Goal: Information Seeking & Learning: Learn about a topic

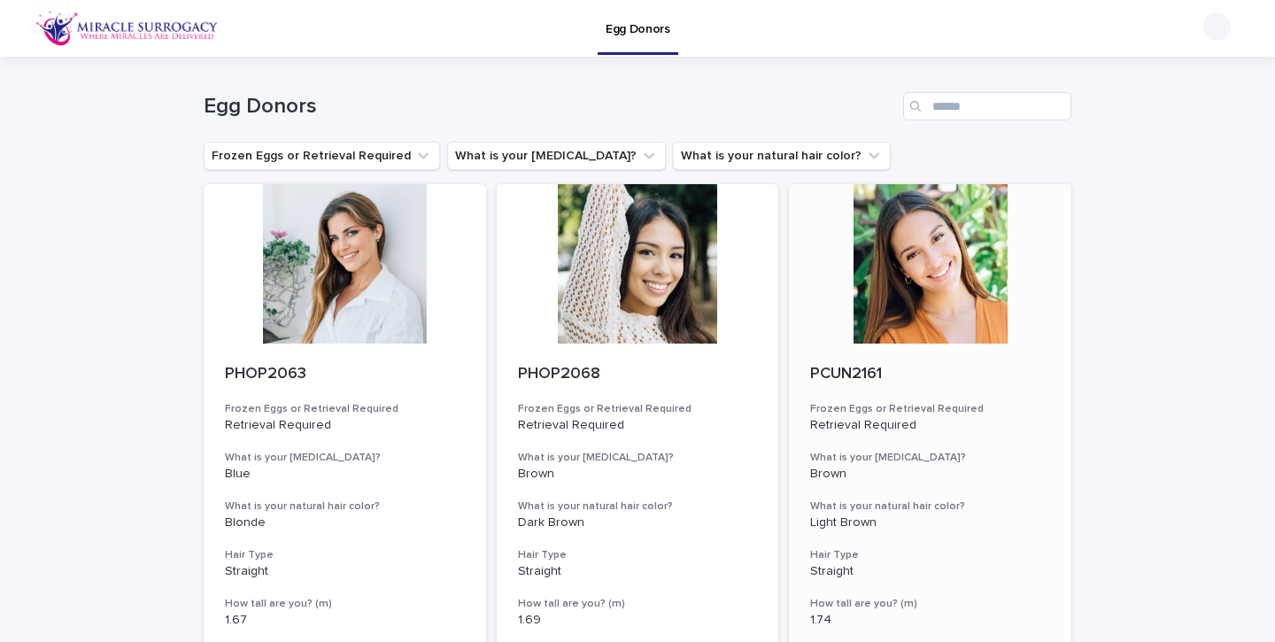
click at [966, 260] on div at bounding box center [930, 263] width 283 height 159
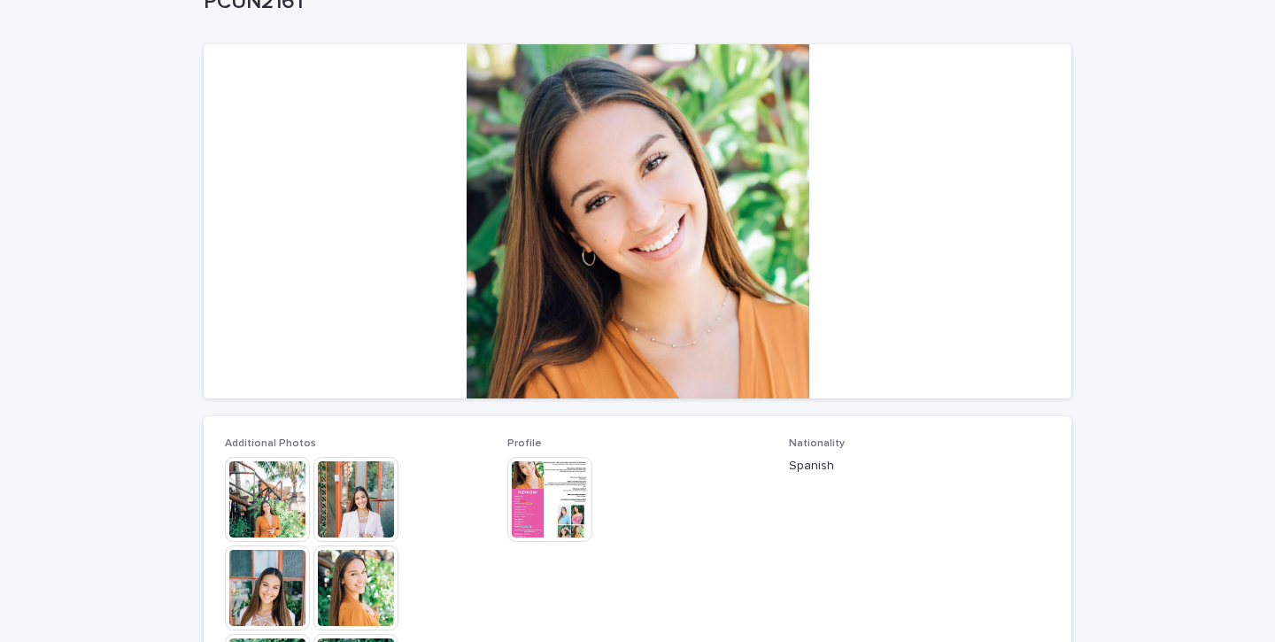
scroll to position [125, 0]
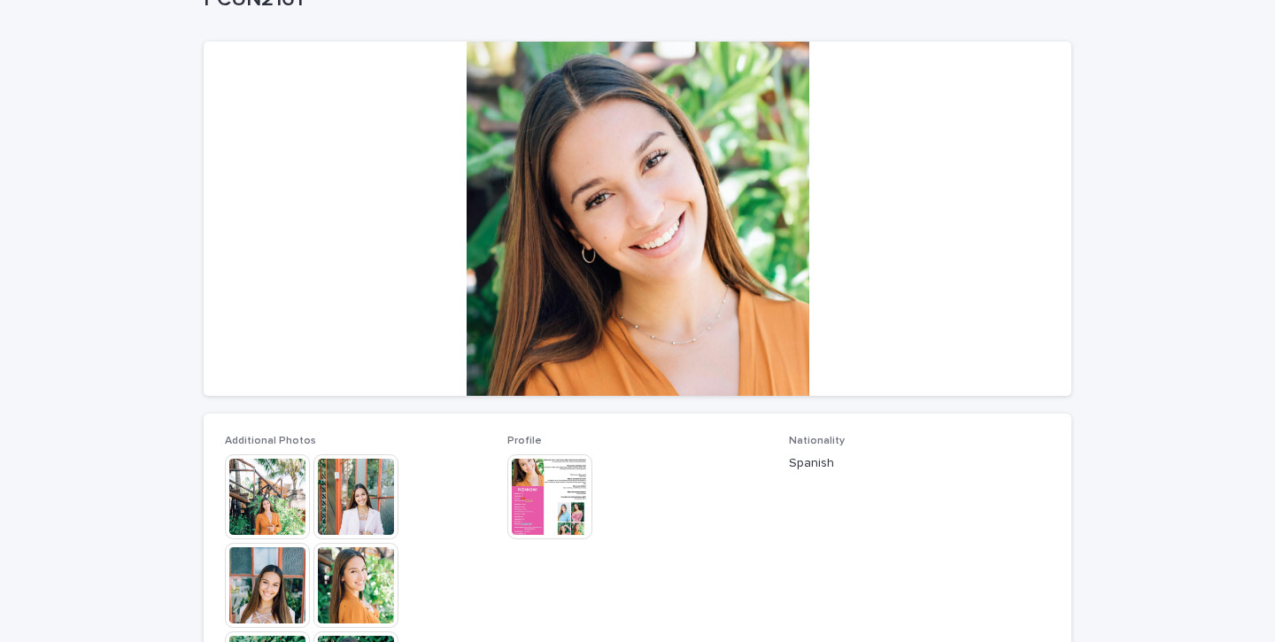
click at [285, 493] on img at bounding box center [267, 496] width 85 height 85
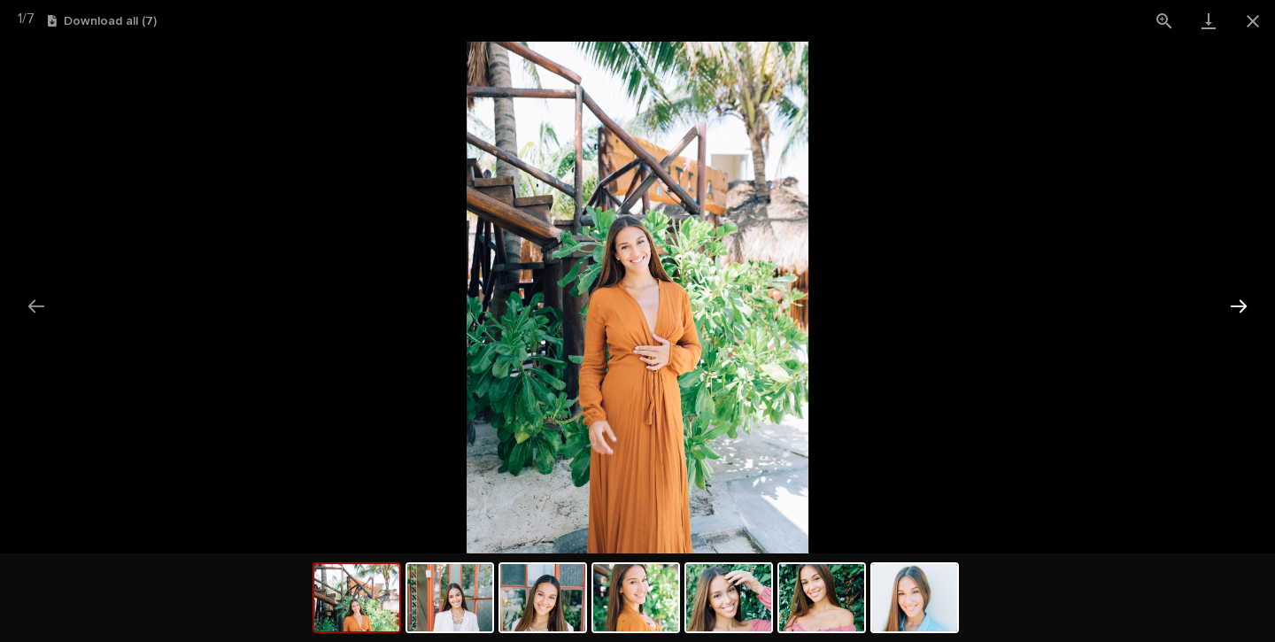
click at [1243, 306] on button "Next slide" at bounding box center [1238, 306] width 37 height 35
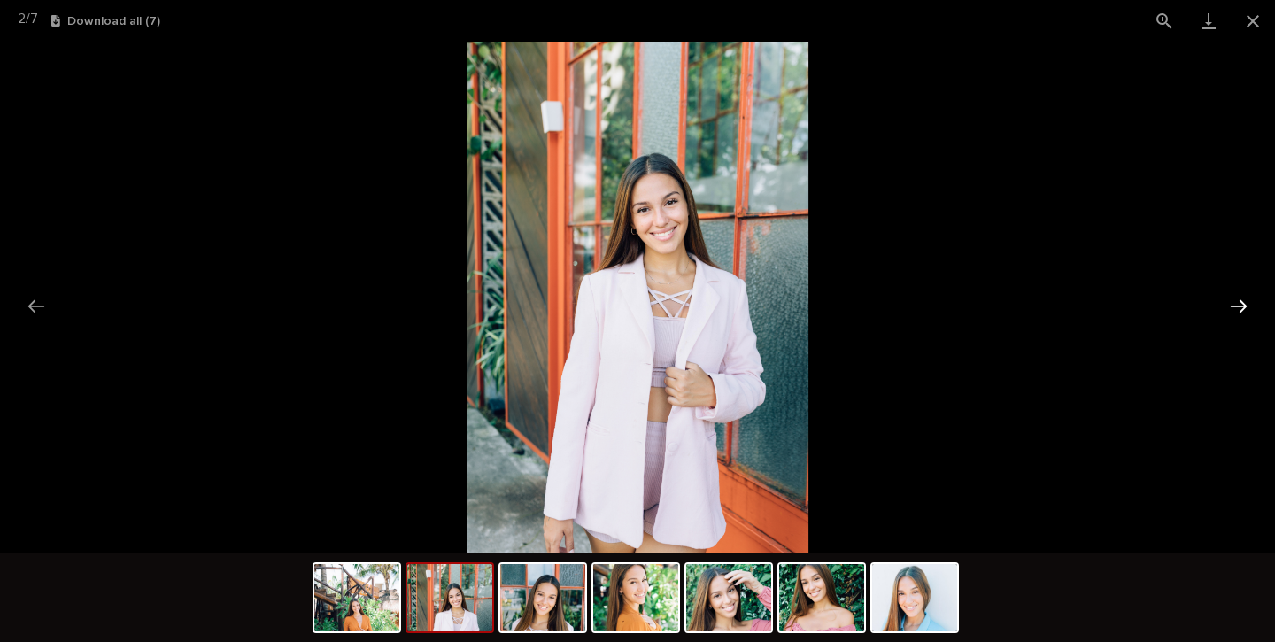
click at [1243, 306] on button "Next slide" at bounding box center [1238, 306] width 37 height 35
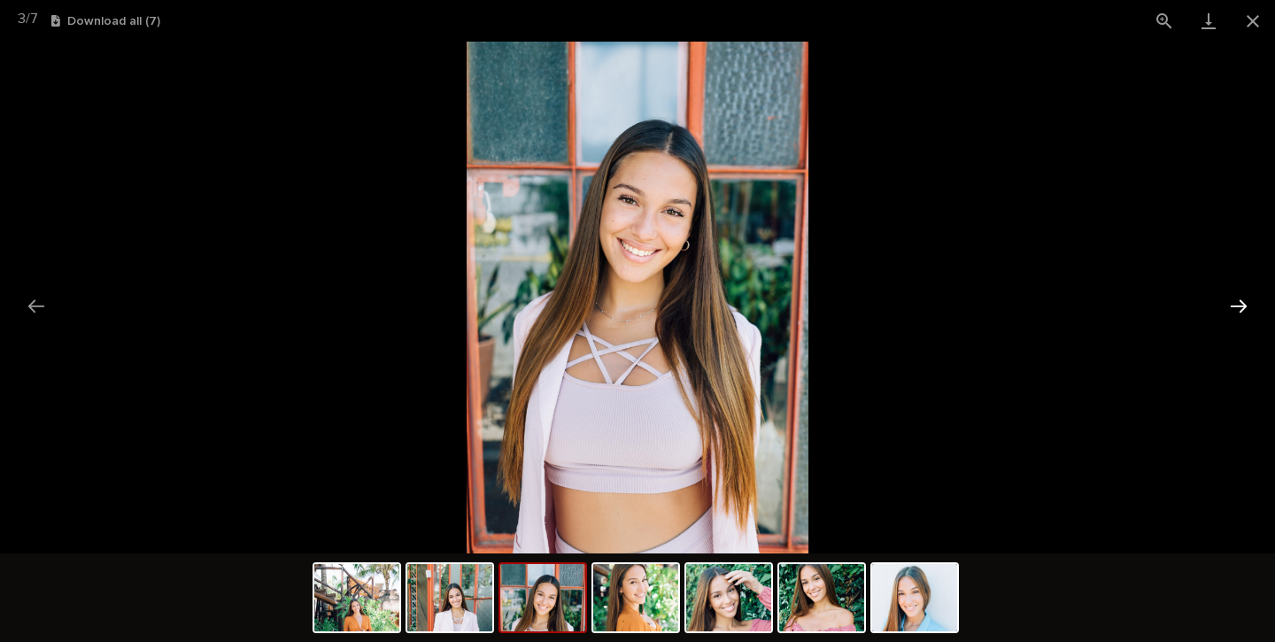
click at [1243, 306] on button "Next slide" at bounding box center [1238, 306] width 37 height 35
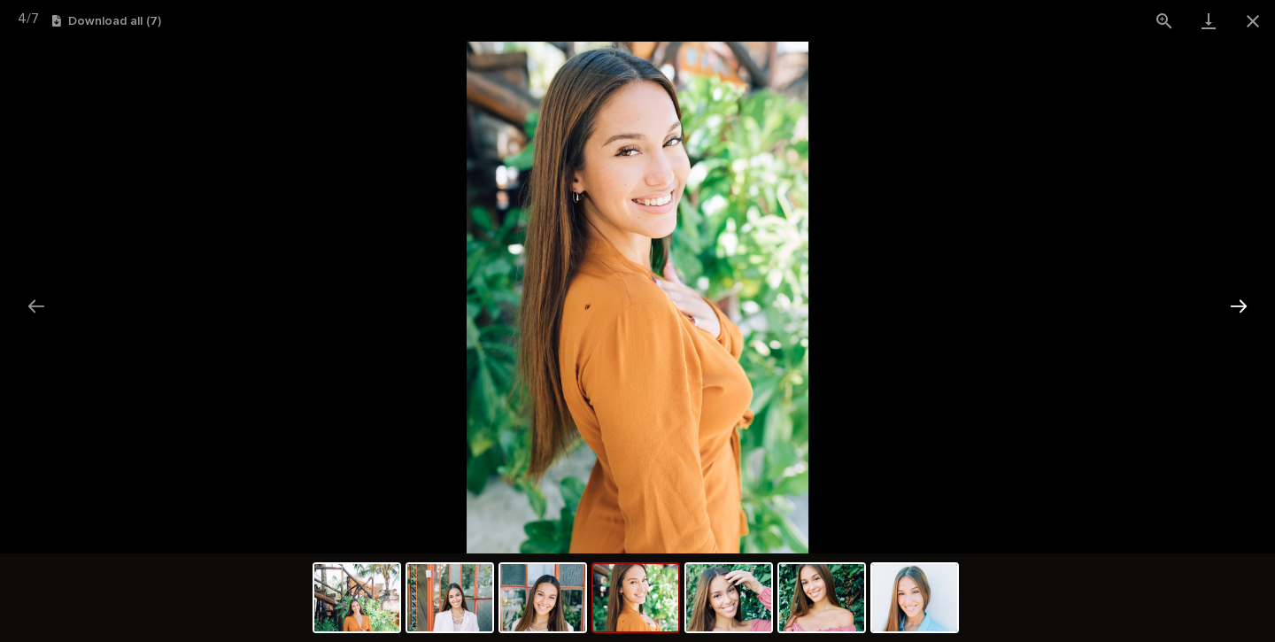
click at [1243, 306] on button "Next slide" at bounding box center [1238, 306] width 37 height 35
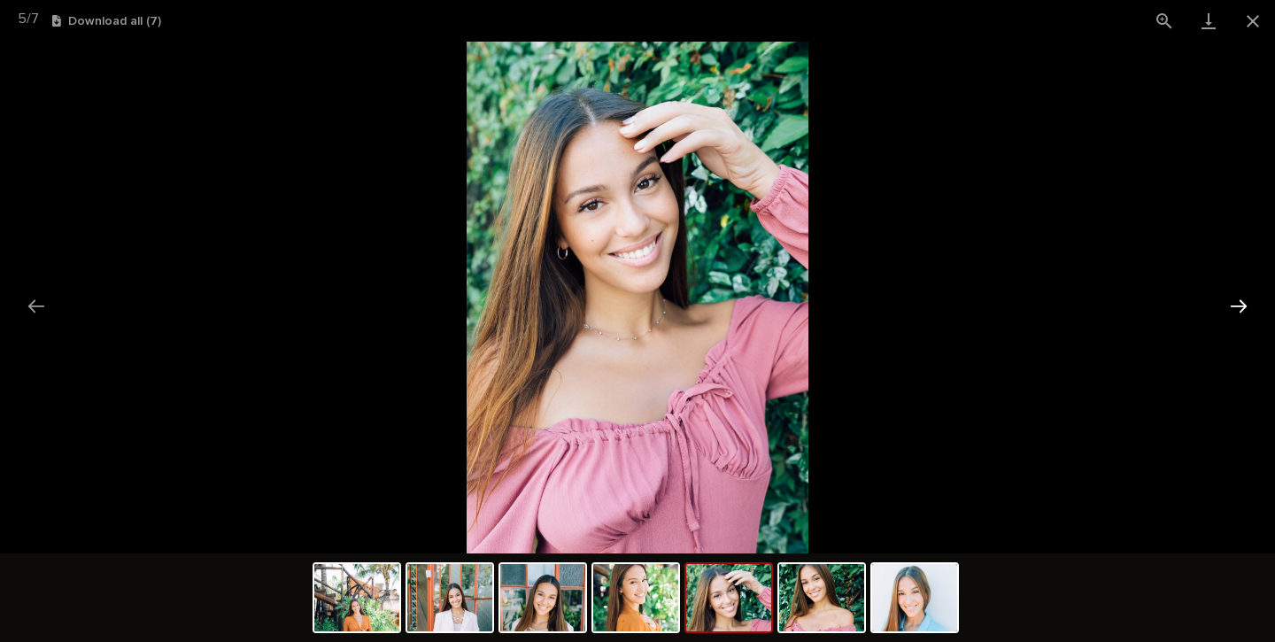
click at [1243, 306] on button "Next slide" at bounding box center [1238, 306] width 37 height 35
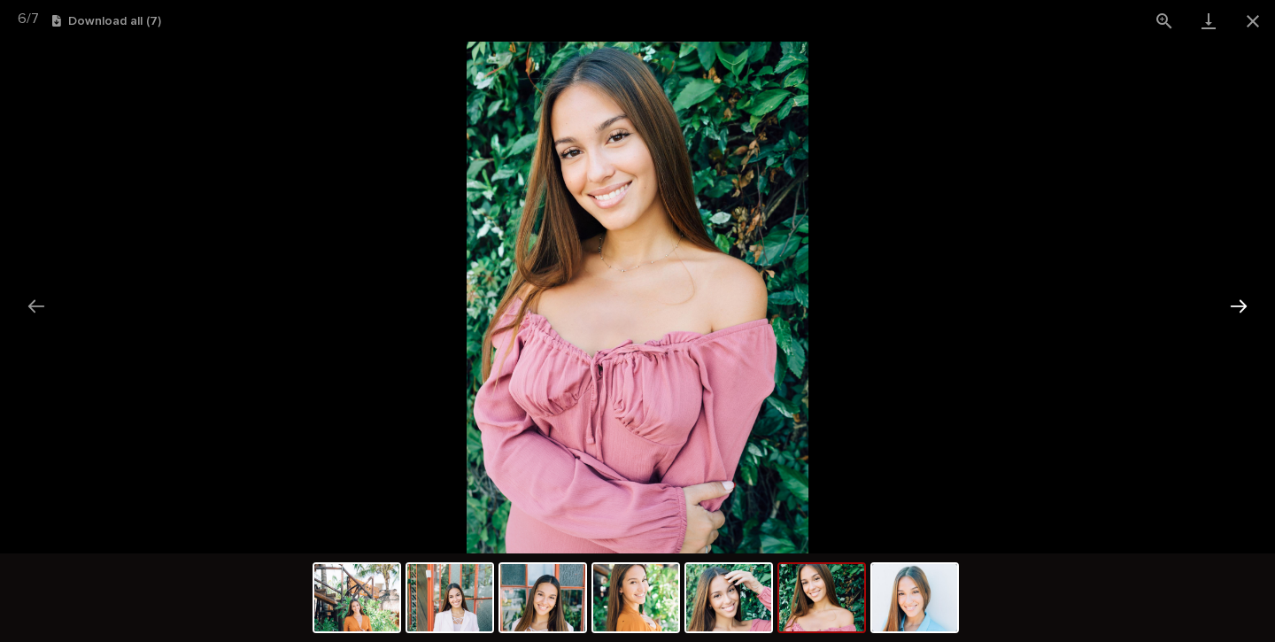
click at [1243, 306] on button "Next slide" at bounding box center [1238, 306] width 37 height 35
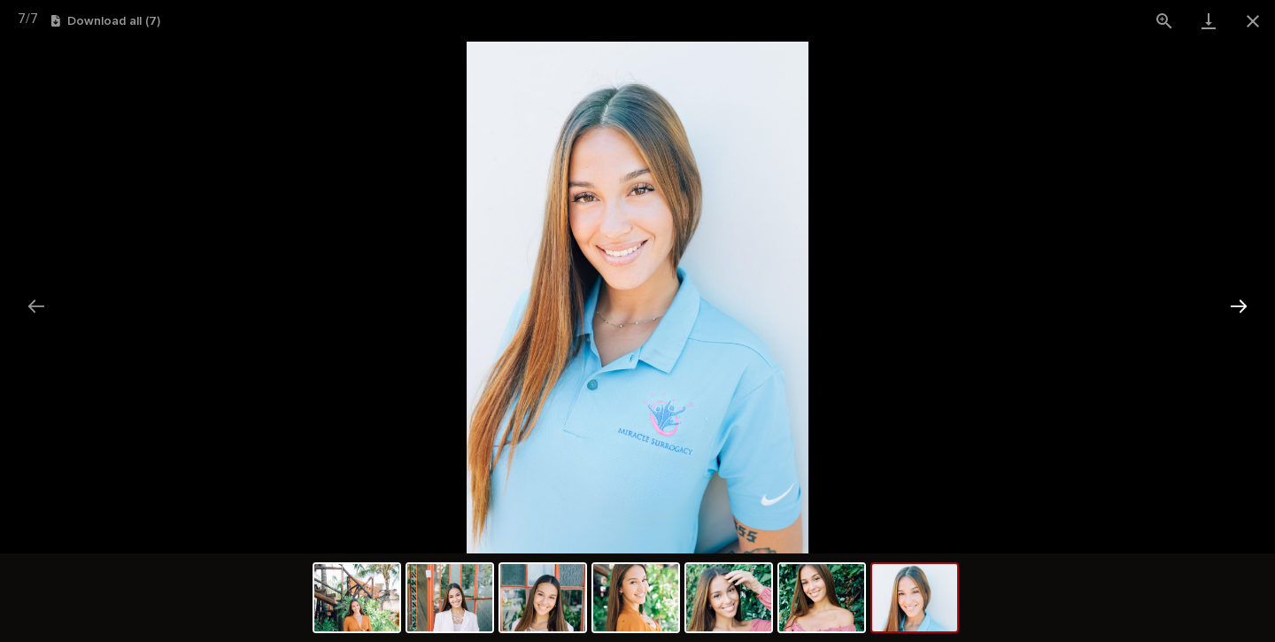
click at [1243, 306] on button "Next slide" at bounding box center [1238, 306] width 37 height 35
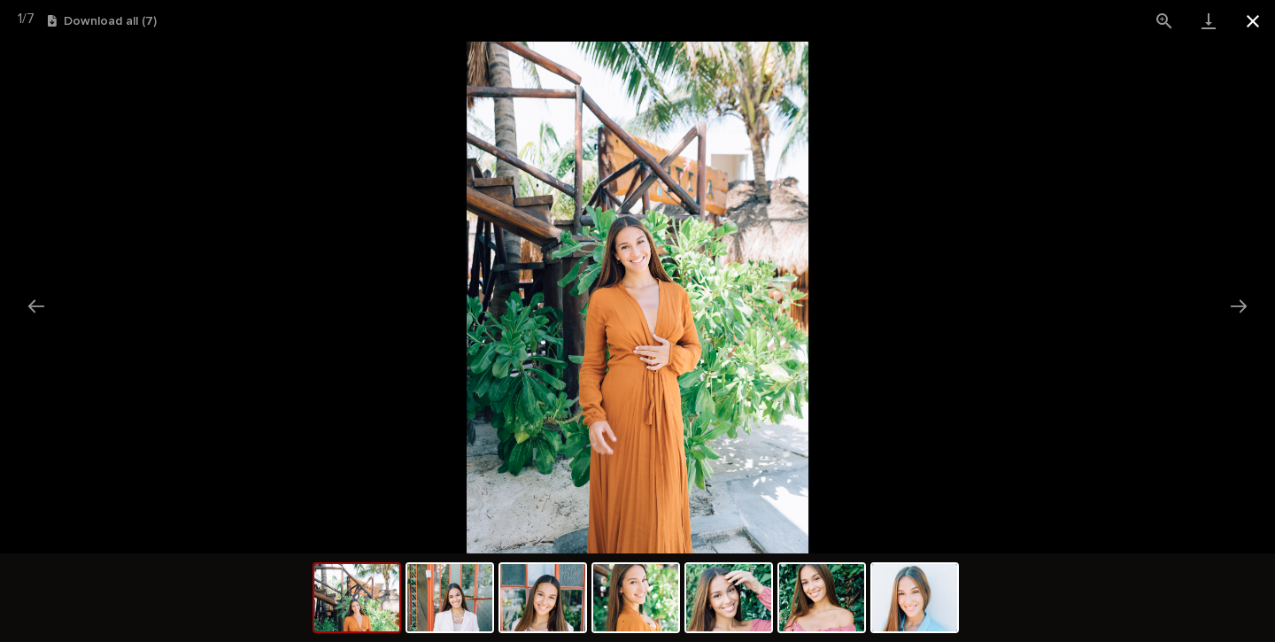
click at [1254, 21] on button "Close gallery" at bounding box center [1253, 21] width 44 height 42
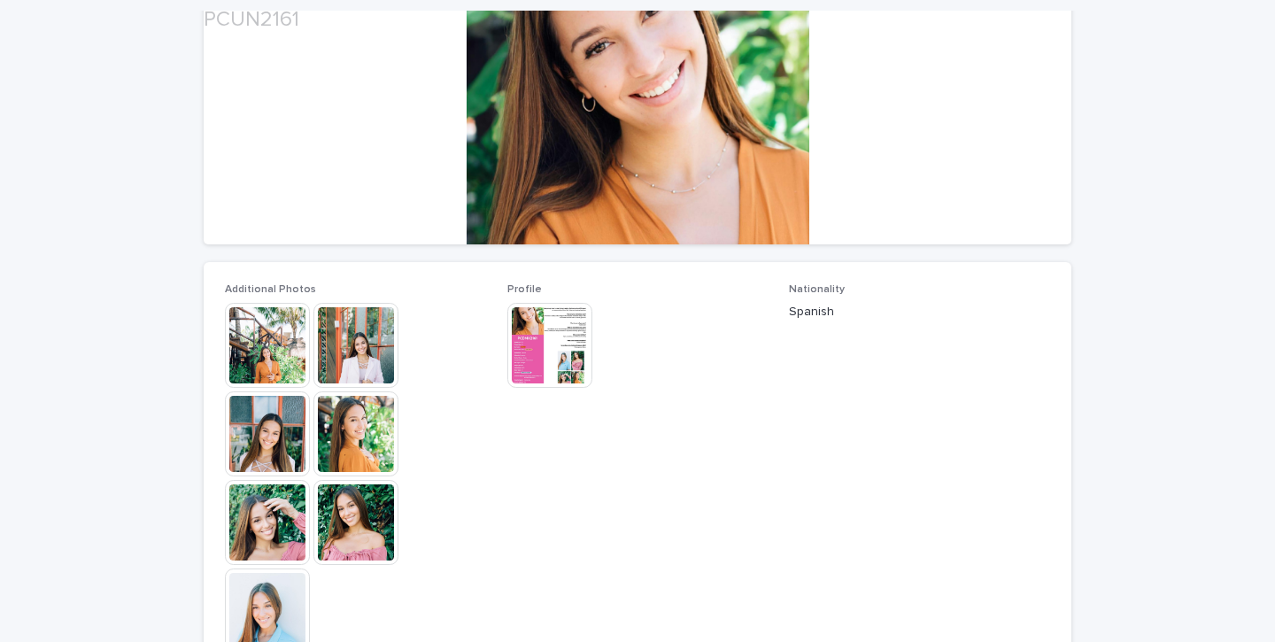
scroll to position [280, 0]
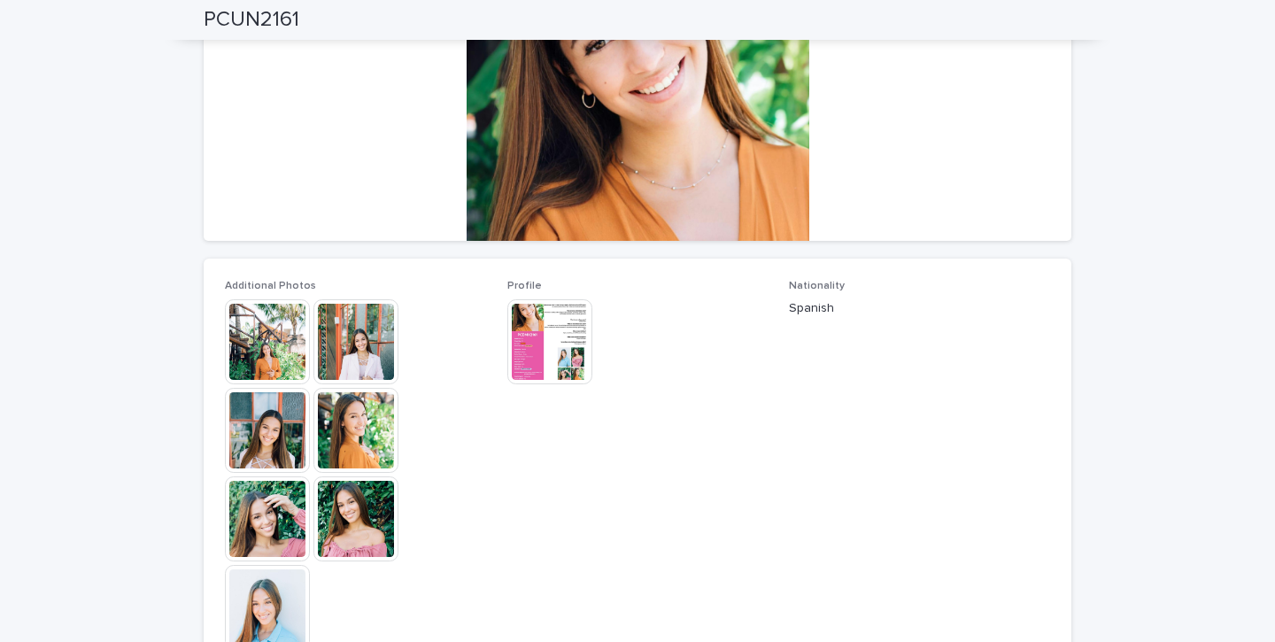
click at [539, 322] on img at bounding box center [550, 341] width 85 height 85
